Goal: Entertainment & Leisure: Consume media (video, audio)

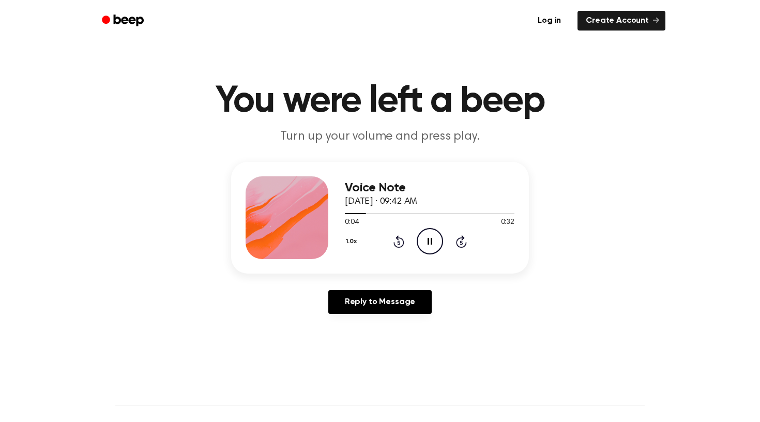
click at [433, 237] on icon "Pause Audio" at bounding box center [430, 241] width 26 height 26
click at [433, 247] on icon "Play Audio" at bounding box center [430, 241] width 26 height 26
click at [425, 240] on icon "Play Audio" at bounding box center [430, 241] width 26 height 26
click at [427, 242] on icon "Play Audio" at bounding box center [430, 241] width 26 height 26
click at [427, 242] on icon "Pause Audio" at bounding box center [430, 241] width 26 height 26
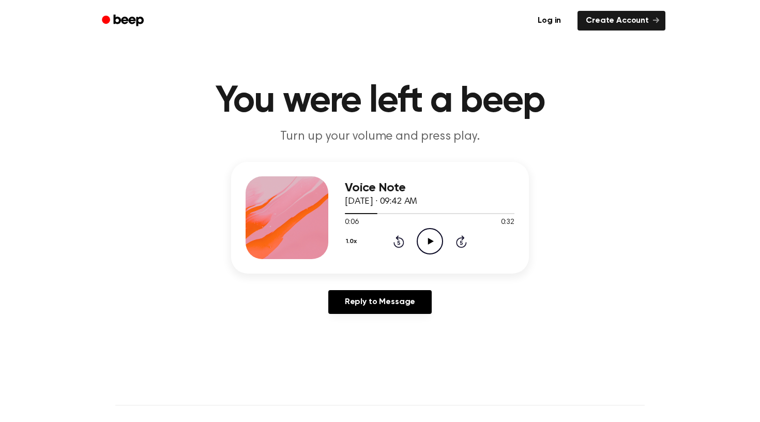
click at [429, 247] on icon "Play Audio" at bounding box center [430, 241] width 26 height 26
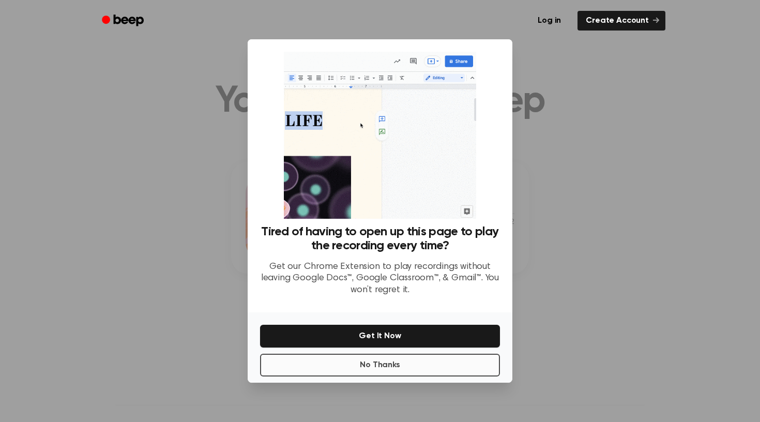
click at [425, 353] on button "No Thanks" at bounding box center [380, 364] width 240 height 23
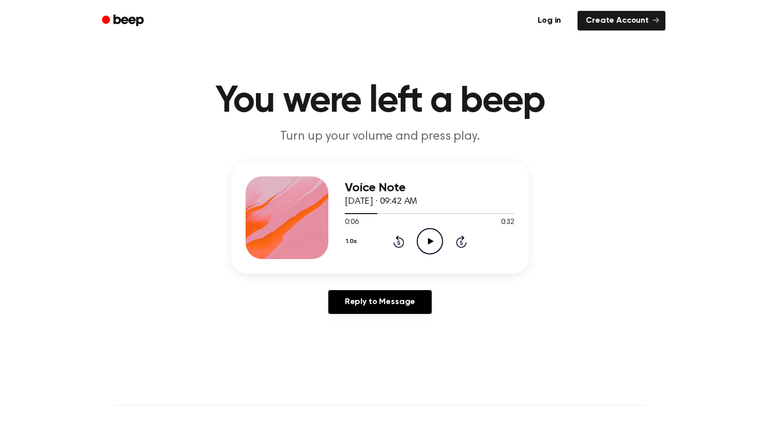
click at [424, 239] on icon "Play Audio" at bounding box center [430, 241] width 26 height 26
click at [428, 242] on icon at bounding box center [429, 241] width 5 height 7
click at [427, 240] on icon "Play Audio" at bounding box center [430, 241] width 26 height 26
click at [423, 240] on icon "Pause Audio" at bounding box center [430, 241] width 26 height 26
click at [433, 239] on icon "Play Audio" at bounding box center [430, 241] width 26 height 26
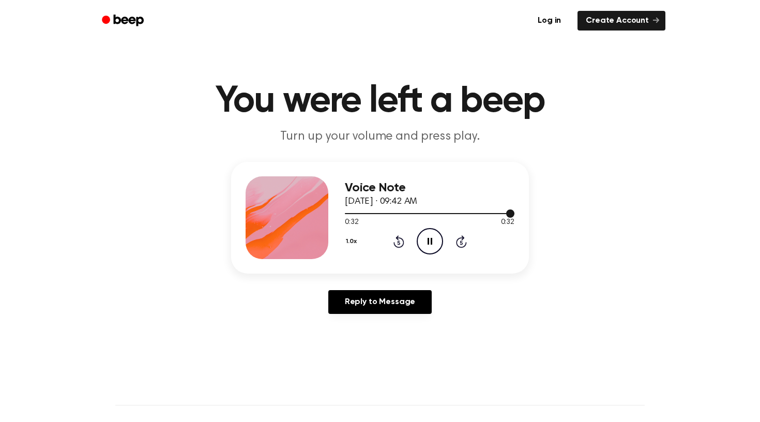
click at [347, 214] on div at bounding box center [430, 213] width 170 height 1
click at [428, 235] on icon "Pause Audio" at bounding box center [430, 241] width 26 height 26
click at [428, 238] on icon "Play Audio" at bounding box center [430, 241] width 26 height 26
click at [428, 238] on icon "Pause Audio" at bounding box center [430, 241] width 26 height 26
click at [425, 244] on icon "Play Audio" at bounding box center [430, 241] width 26 height 26
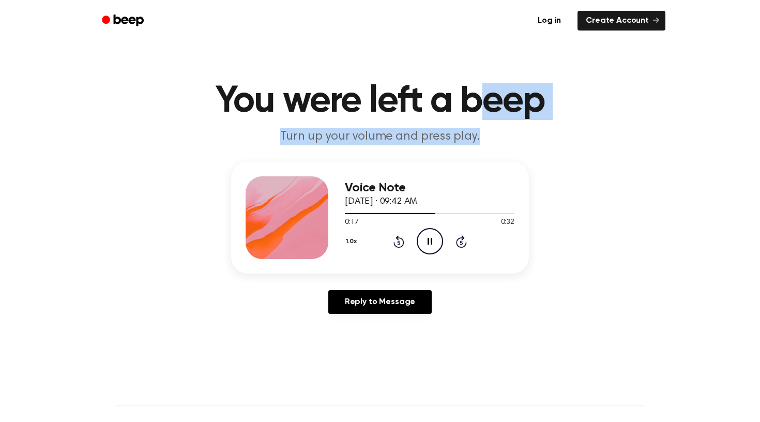
drag, startPoint x: 475, startPoint y: 133, endPoint x: 467, endPoint y: 96, distance: 38.6
click at [469, 93] on header "You were left a beep Turn up your volume and press play." at bounding box center [379, 114] width 735 height 63
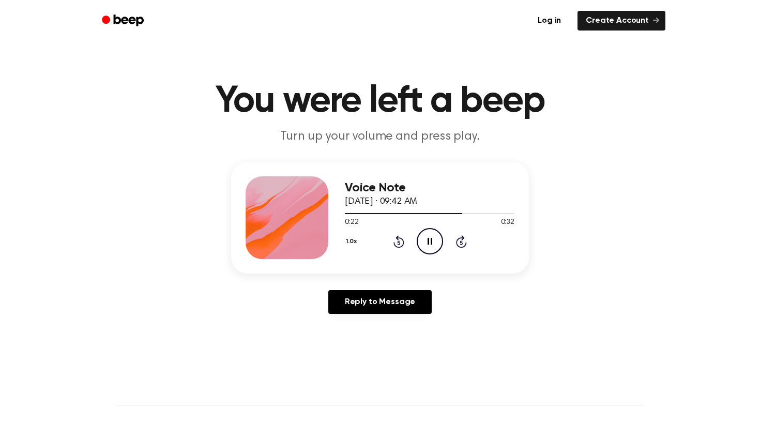
click at [426, 245] on icon "Pause Audio" at bounding box center [430, 241] width 26 height 26
click at [428, 244] on icon at bounding box center [430, 241] width 6 height 7
click at [433, 240] on icon "Pause Audio" at bounding box center [430, 241] width 26 height 26
click at [424, 238] on icon "Play Audio" at bounding box center [430, 241] width 26 height 26
click at [476, 210] on div at bounding box center [430, 213] width 170 height 8
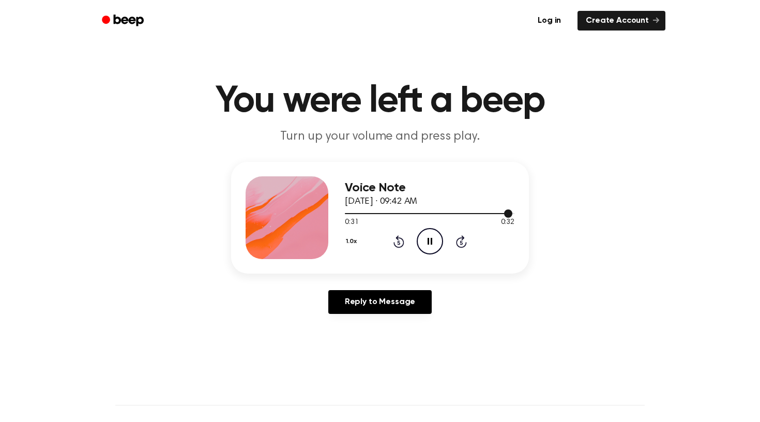
click at [434, 212] on div at bounding box center [430, 213] width 170 height 8
click at [447, 212] on div at bounding box center [430, 213] width 170 height 8
click at [468, 214] on div at bounding box center [430, 213] width 170 height 1
click at [434, 237] on icon "Play Audio" at bounding box center [430, 241] width 26 height 26
click at [430, 235] on icon "Pause Audio" at bounding box center [430, 241] width 26 height 26
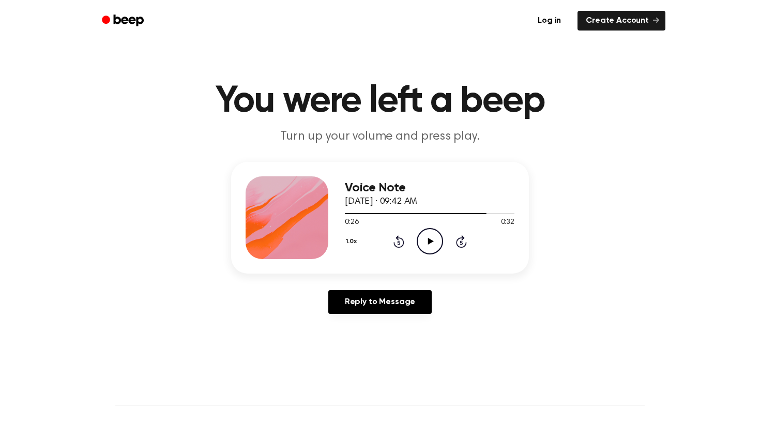
click at [433, 236] on icon "Play Audio" at bounding box center [430, 241] width 26 height 26
click at [445, 214] on div at bounding box center [430, 213] width 170 height 8
click at [430, 241] on icon "Pause Audio" at bounding box center [430, 241] width 26 height 26
click at [465, 211] on div at bounding box center [430, 213] width 170 height 8
click at [438, 228] on icon "Play Audio" at bounding box center [430, 241] width 26 height 26
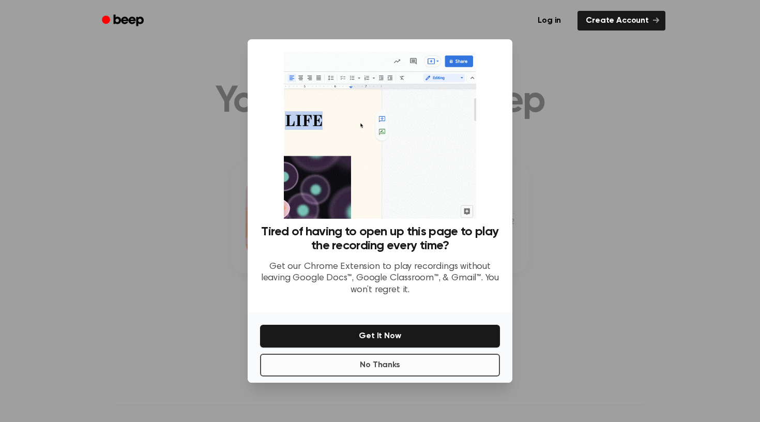
click at [430, 366] on button "No Thanks" at bounding box center [380, 364] width 240 height 23
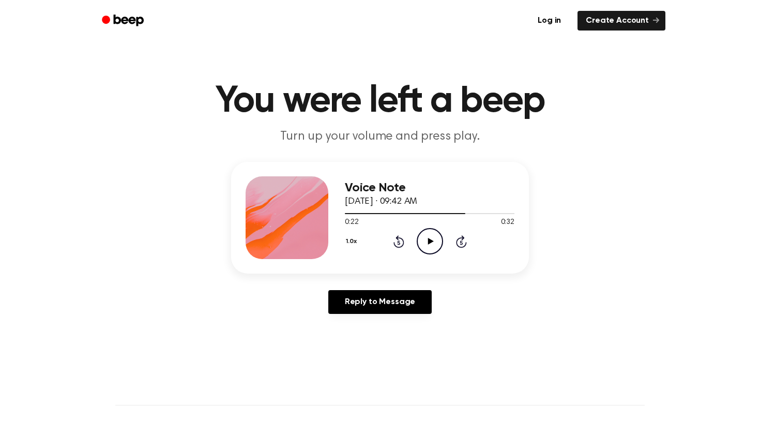
click at [427, 243] on icon "Play Audio" at bounding box center [430, 241] width 26 height 26
click at [430, 247] on icon "Pause Audio" at bounding box center [430, 241] width 26 height 26
